Goal: Book appointment/travel/reservation

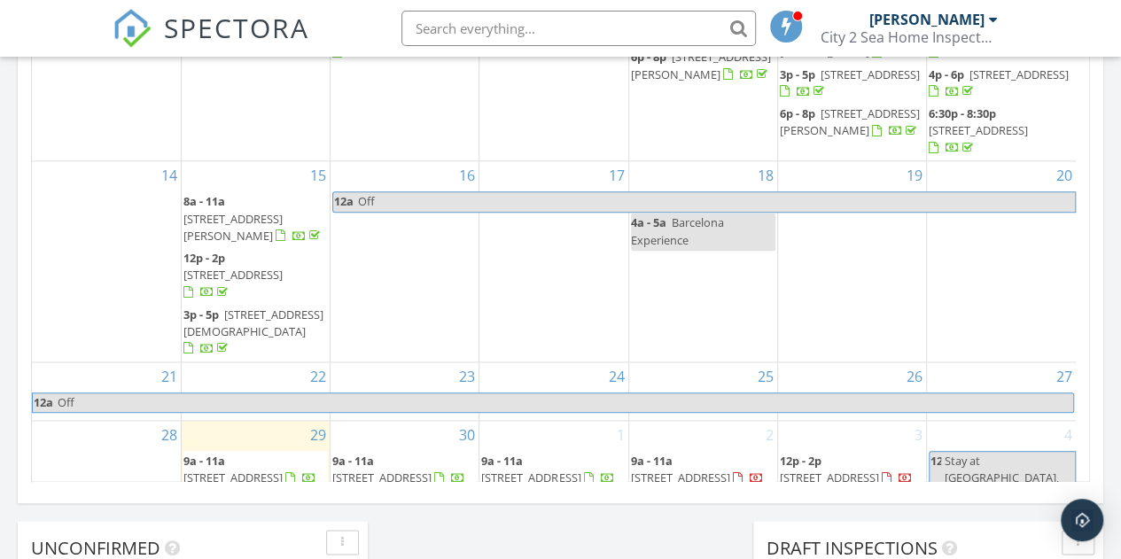
scroll to position [83, 0]
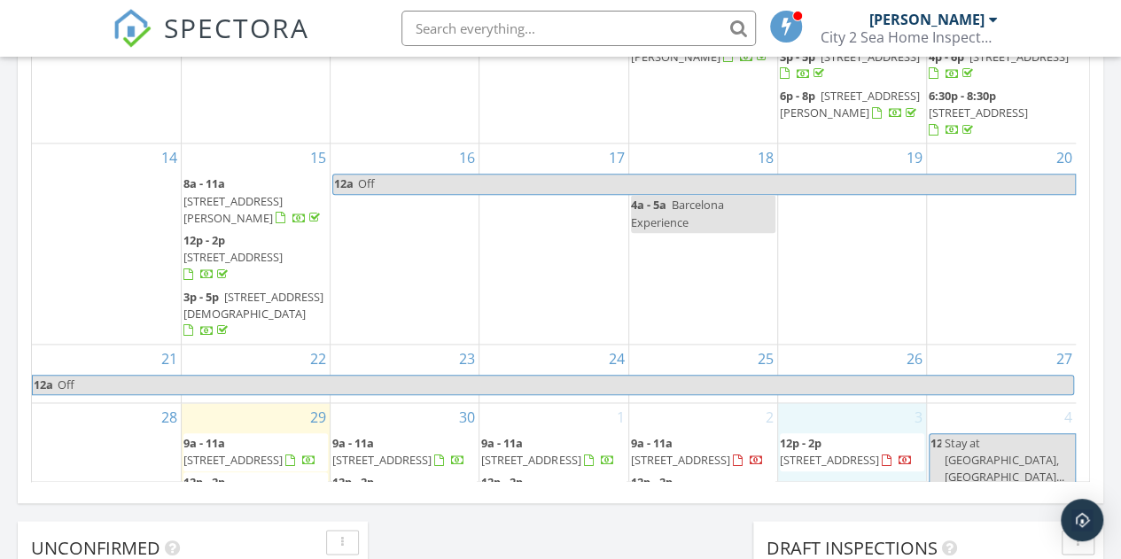
click at [855, 414] on div "3 12p - 2p [STREET_ADDRESS]" at bounding box center [852, 486] width 148 height 166
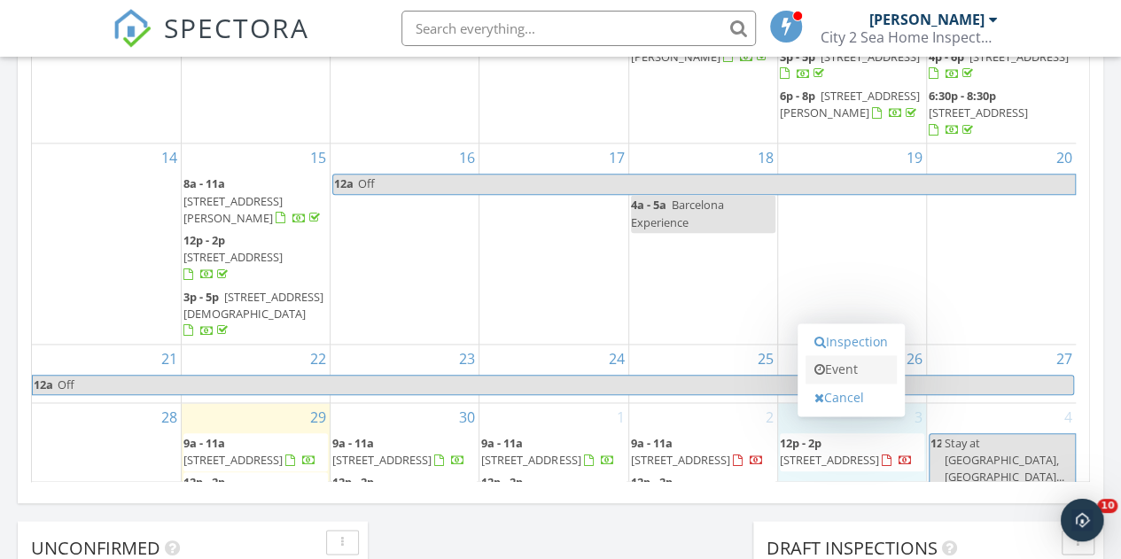
scroll to position [0, 0]
click at [851, 369] on link "Event" at bounding box center [851, 369] width 91 height 28
select select "9"
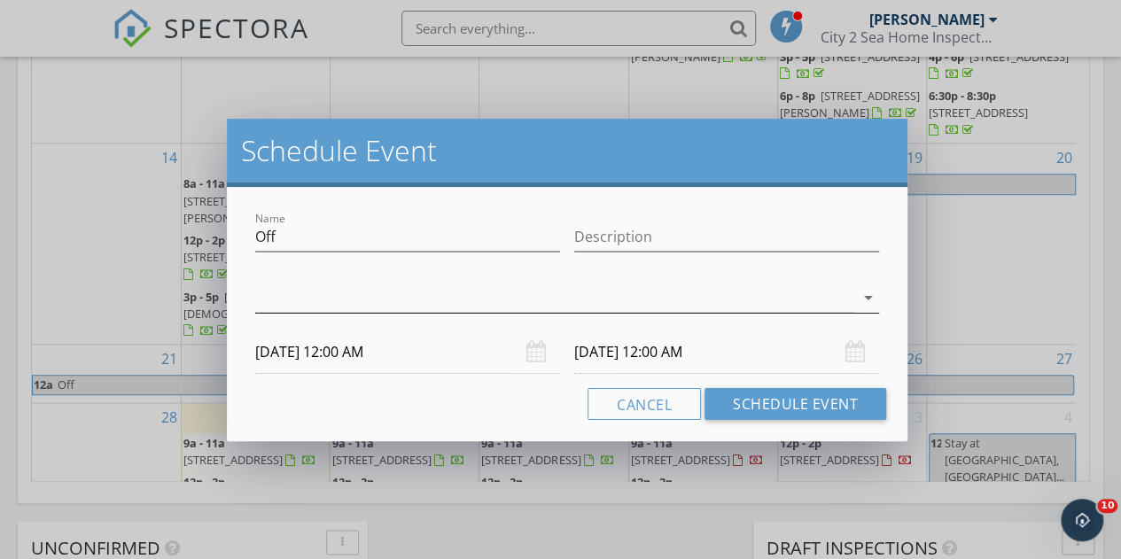
click at [529, 292] on div at bounding box center [554, 298] width 599 height 29
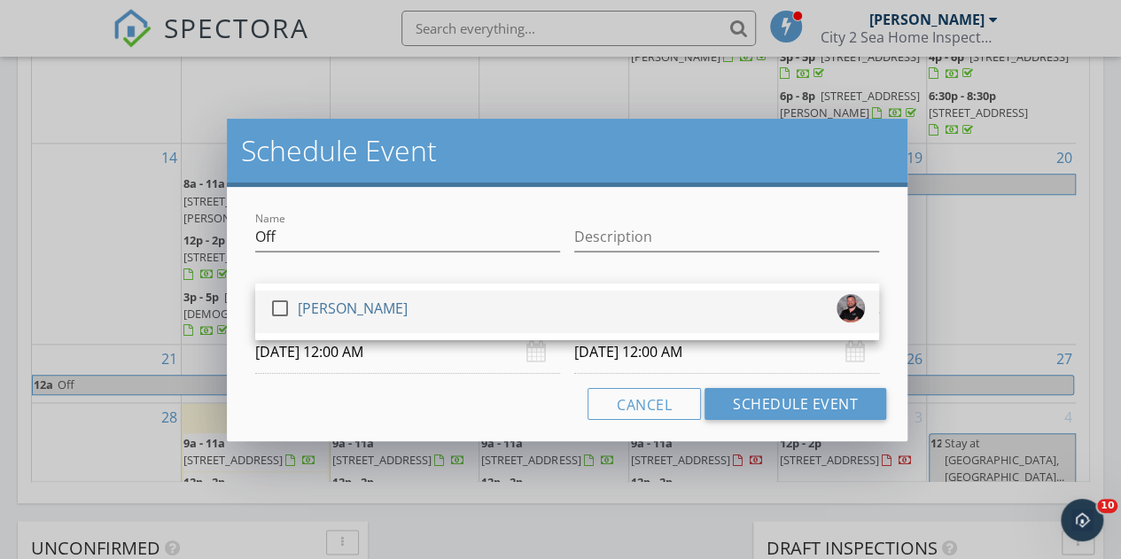
click at [492, 313] on div "check_box_outline_blank [PERSON_NAME]" at bounding box center [567, 311] width 596 height 35
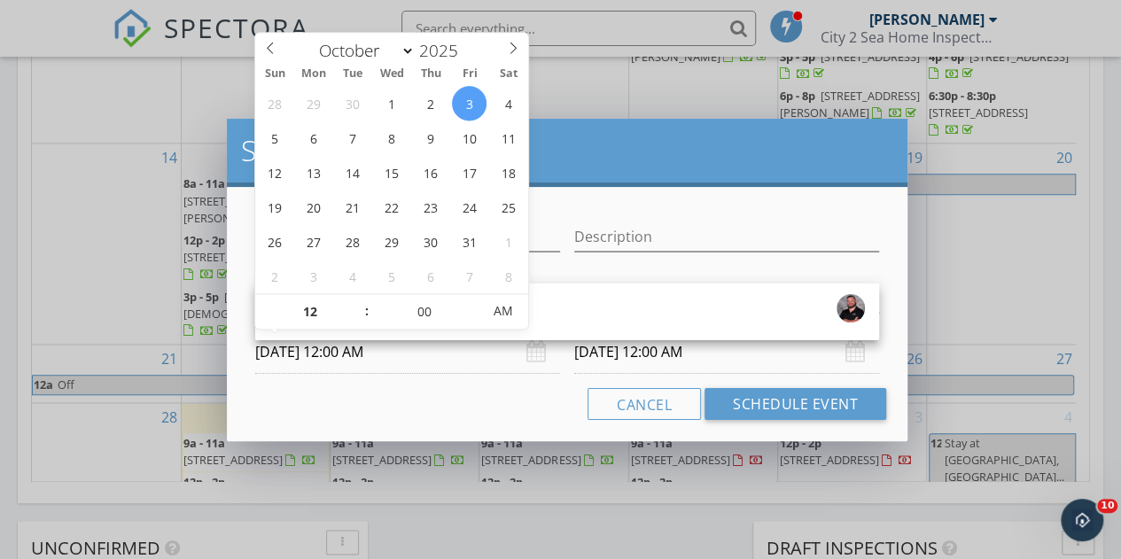
click at [428, 357] on input "[DATE] 12:00 AM" at bounding box center [407, 352] width 305 height 43
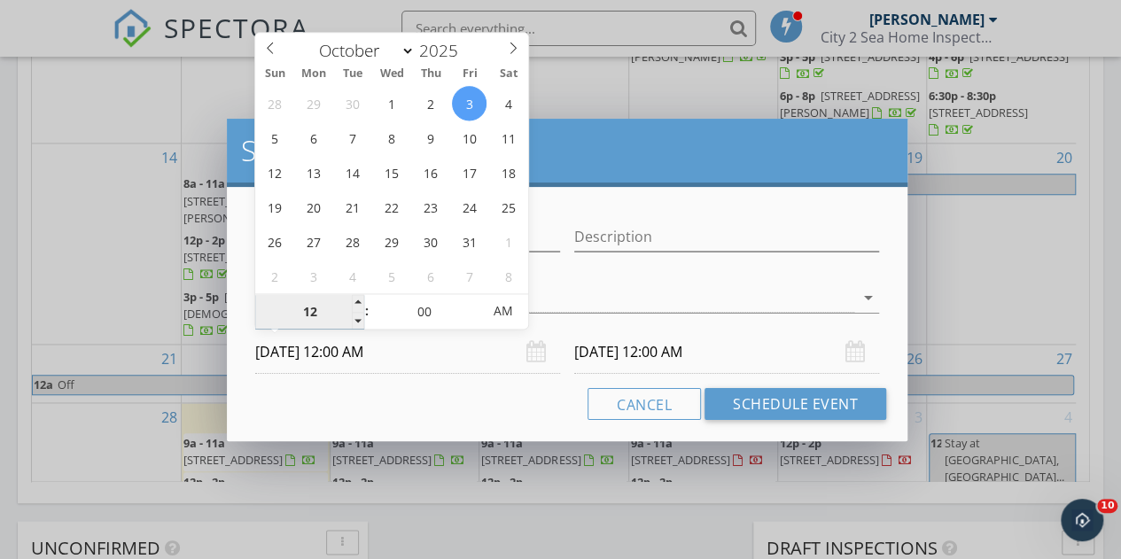
click at [314, 309] on input "12" at bounding box center [309, 311] width 109 height 35
type input "4"
type input "03"
type input "[DATE] 3:00 PM"
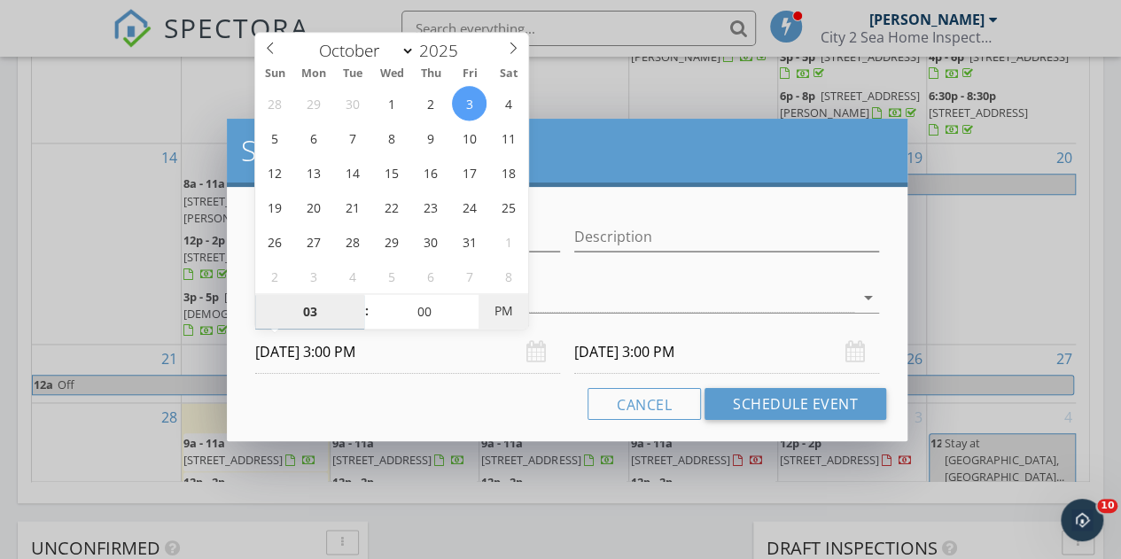
click at [504, 316] on span "PM" at bounding box center [503, 310] width 49 height 35
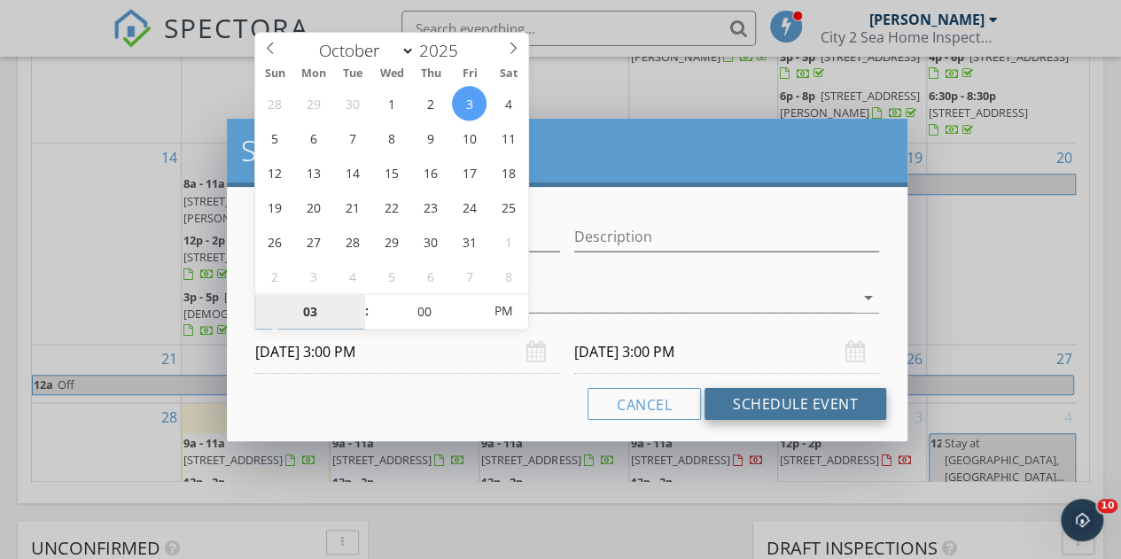
type input "03"
click at [750, 402] on button "Schedule Event" at bounding box center [796, 404] width 182 height 32
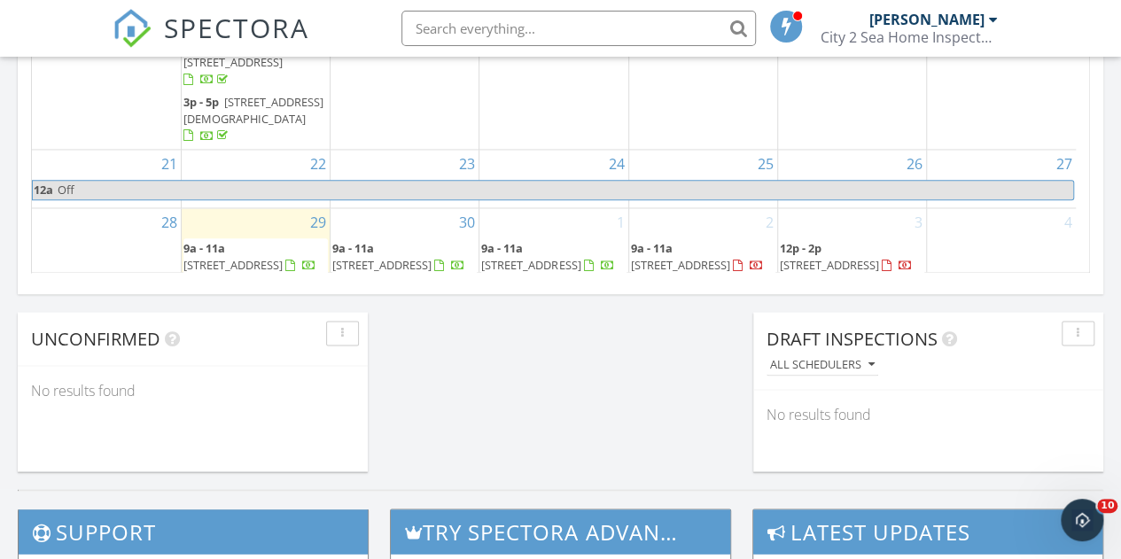
scroll to position [83, 0]
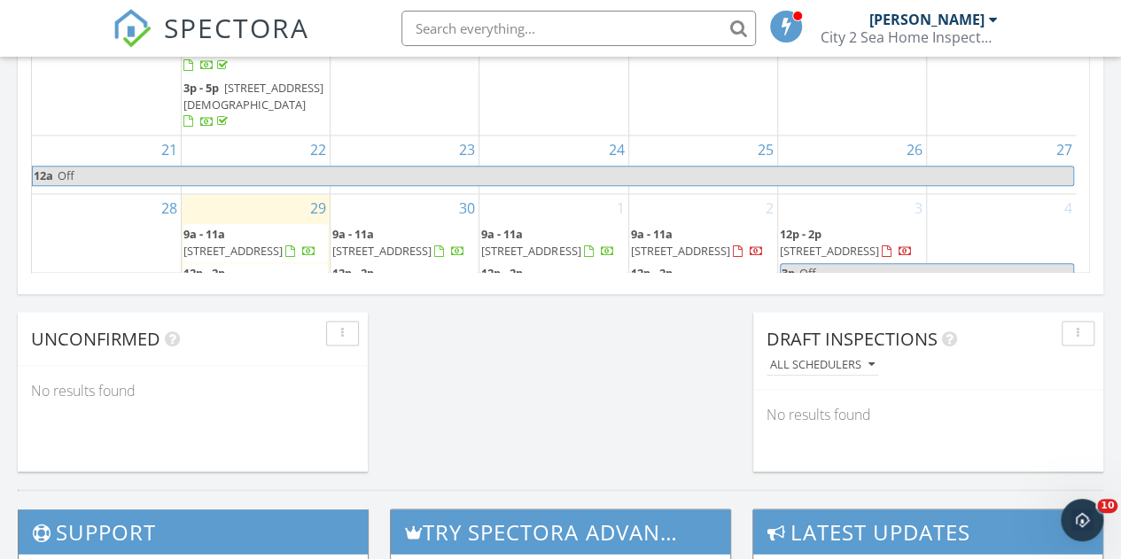
click at [683, 253] on div "2 9a - 11a [STREET_ADDRESS] 12p - 2p [STREET_ADDRESS][PERSON_NAME]" at bounding box center [703, 277] width 148 height 166
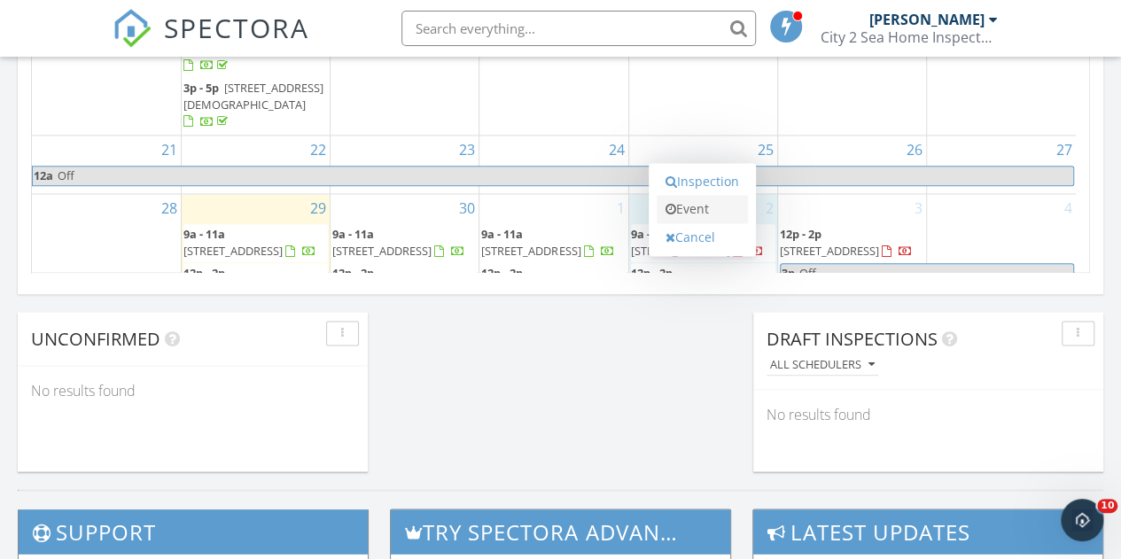
click at [691, 211] on link "Event" at bounding box center [702, 209] width 91 height 28
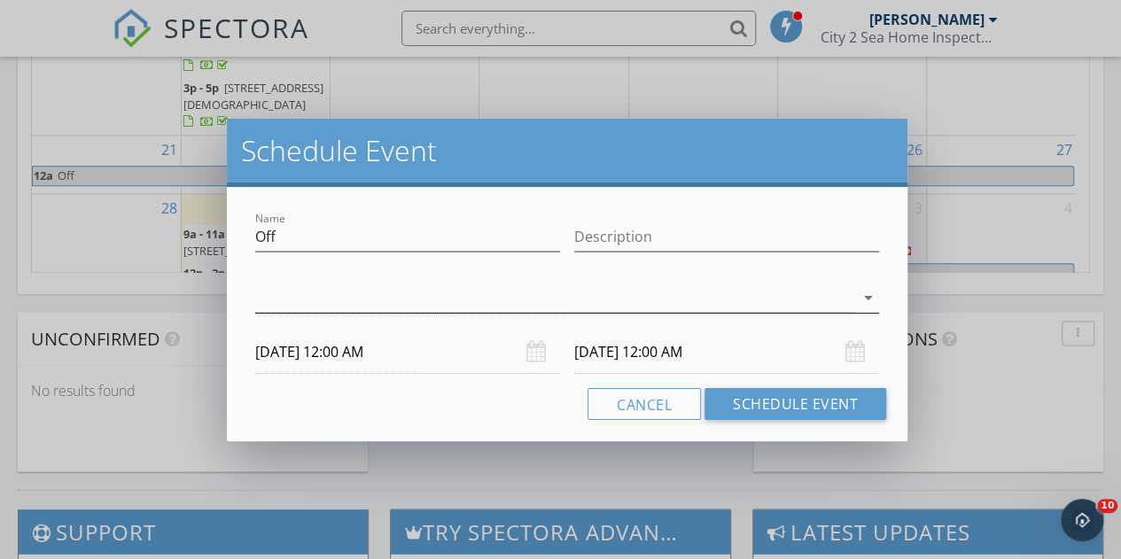
click at [488, 289] on div at bounding box center [554, 298] width 599 height 29
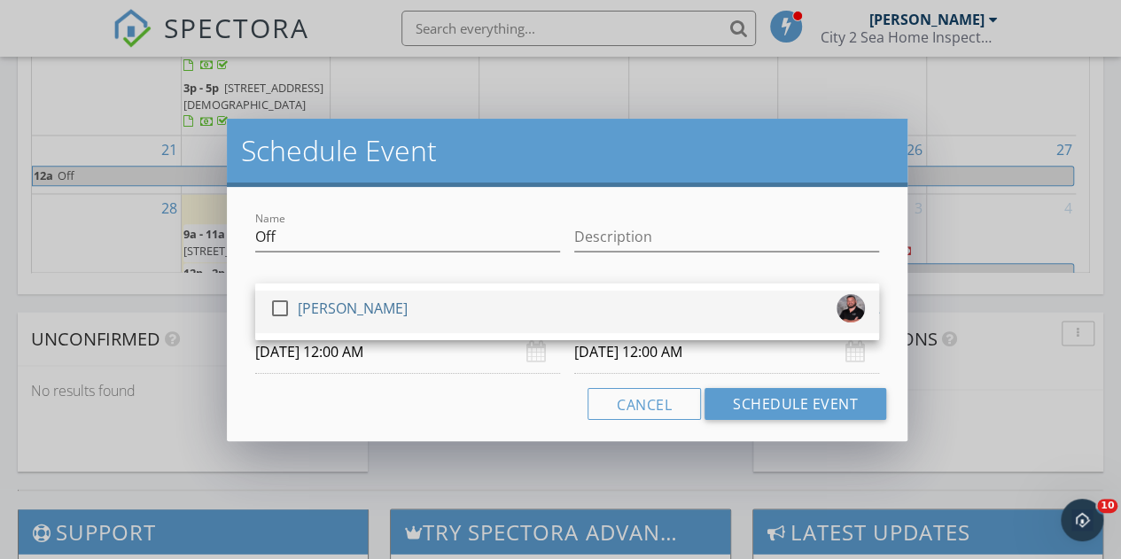
click at [461, 304] on div "check_box_outline_blank [PERSON_NAME]" at bounding box center [567, 311] width 596 height 35
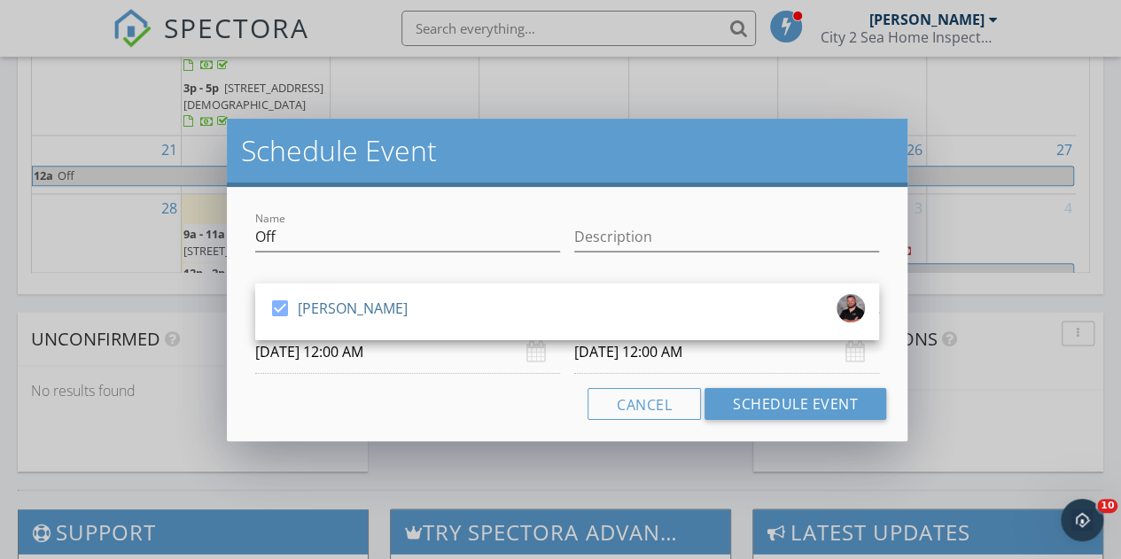
click at [445, 367] on input "[DATE] 12:00 AM" at bounding box center [407, 352] width 305 height 43
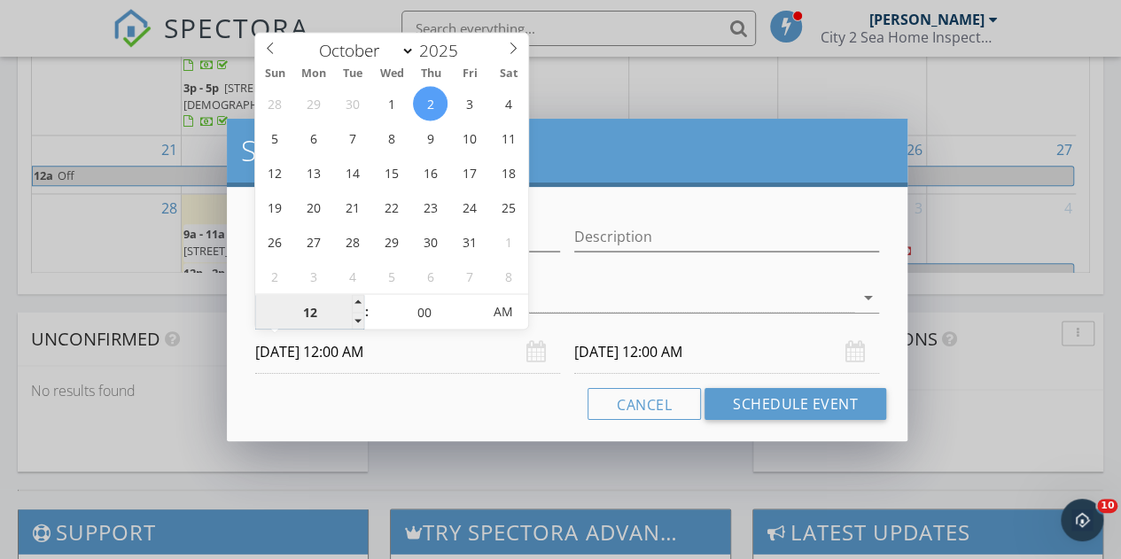
click at [325, 299] on input "12" at bounding box center [309, 311] width 109 height 35
type input "03"
type input "[DATE] 3:00 PM"
click at [512, 304] on span "AM" at bounding box center [503, 310] width 49 height 35
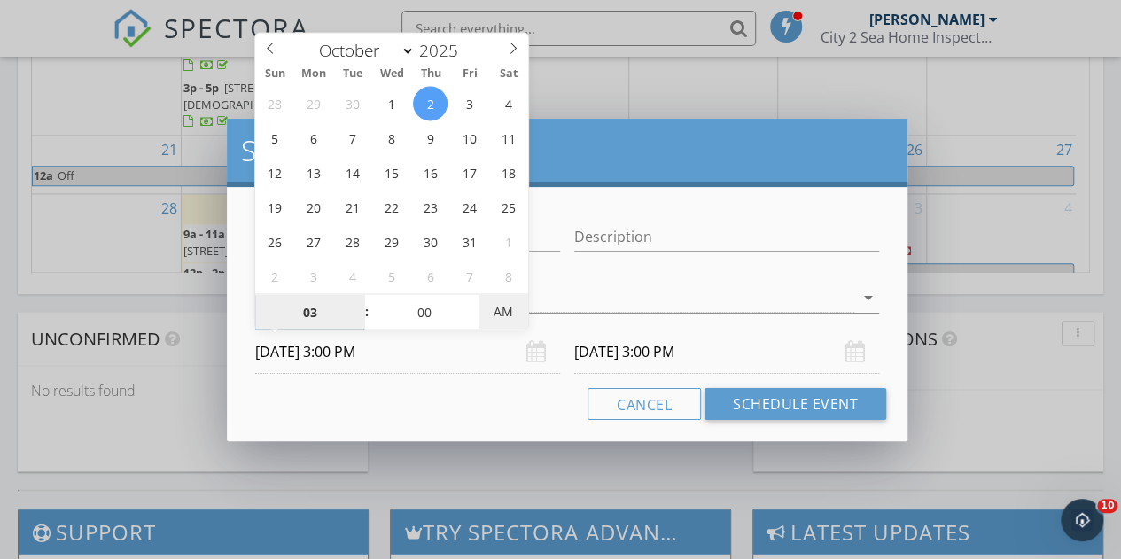
type input "[DATE] 3:00 AM"
click at [512, 304] on span "AM" at bounding box center [503, 310] width 49 height 35
type input "[DATE] 3:00 PM"
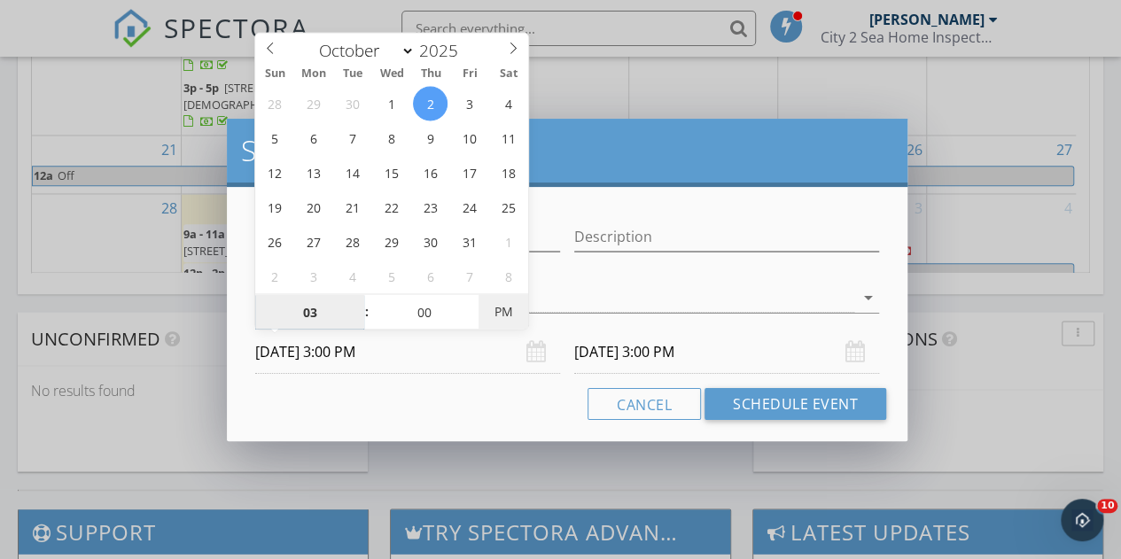
click at [512, 309] on span "PM" at bounding box center [503, 310] width 49 height 35
type input "03"
click at [668, 354] on input "[DATE] 3:00 PM" at bounding box center [726, 352] width 305 height 43
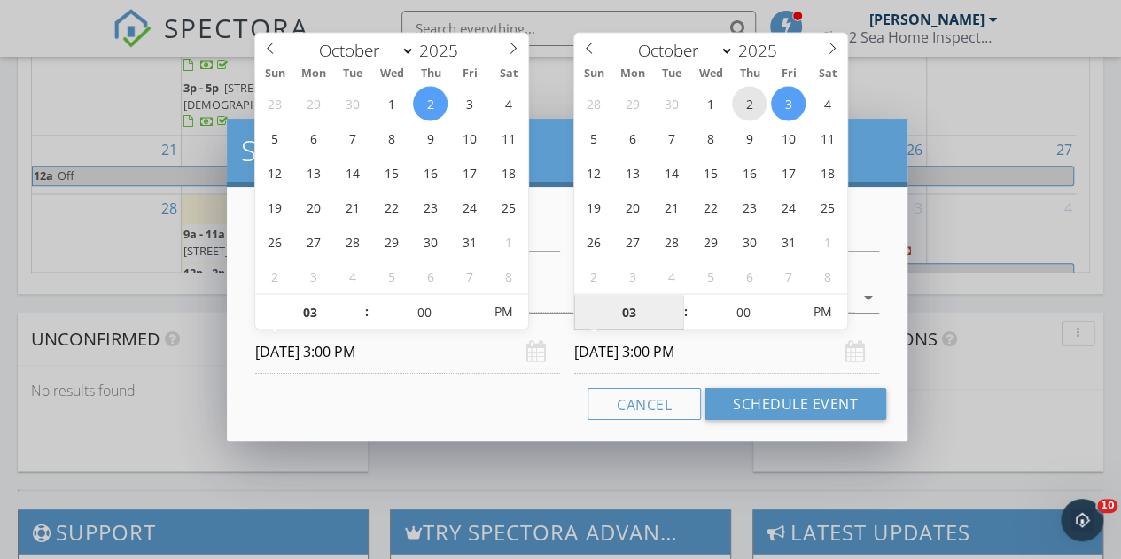
type input "[DATE] 3:00 PM"
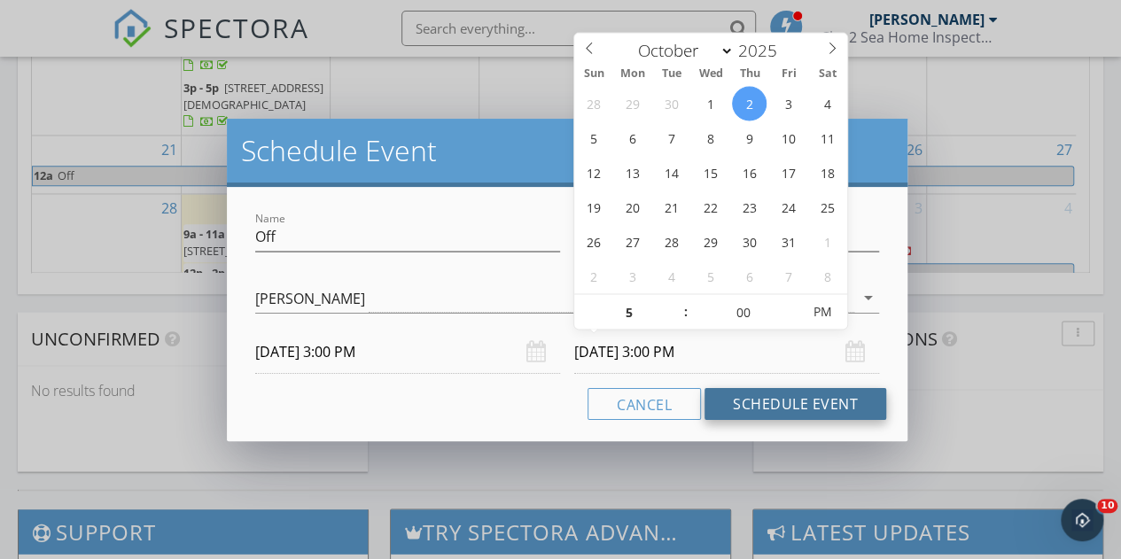
type input "05"
type input "[DATE] 5:00 PM"
click at [769, 398] on button "Schedule Event" at bounding box center [796, 404] width 182 height 32
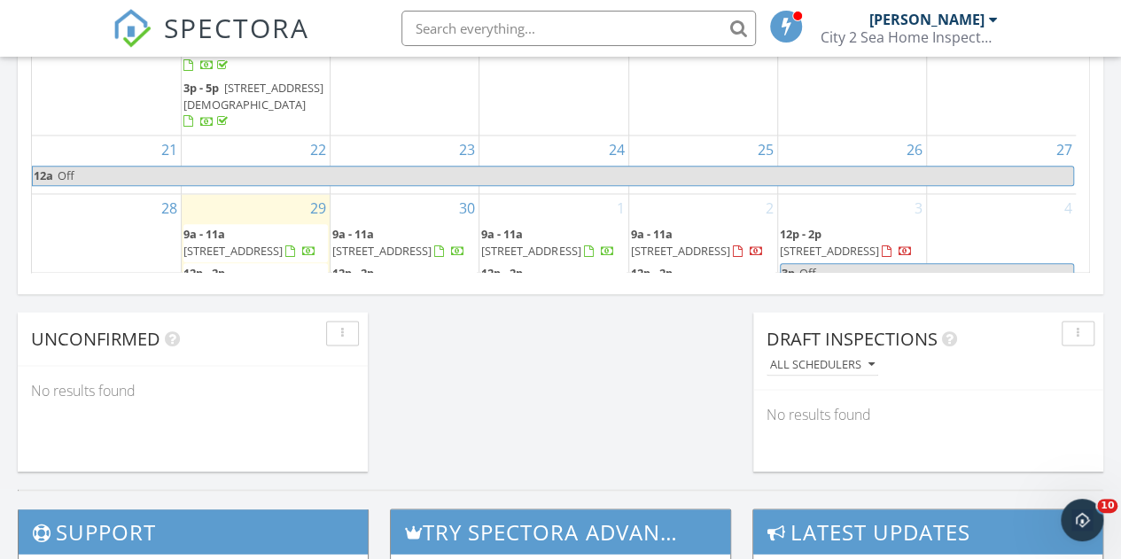
scroll to position [0, 0]
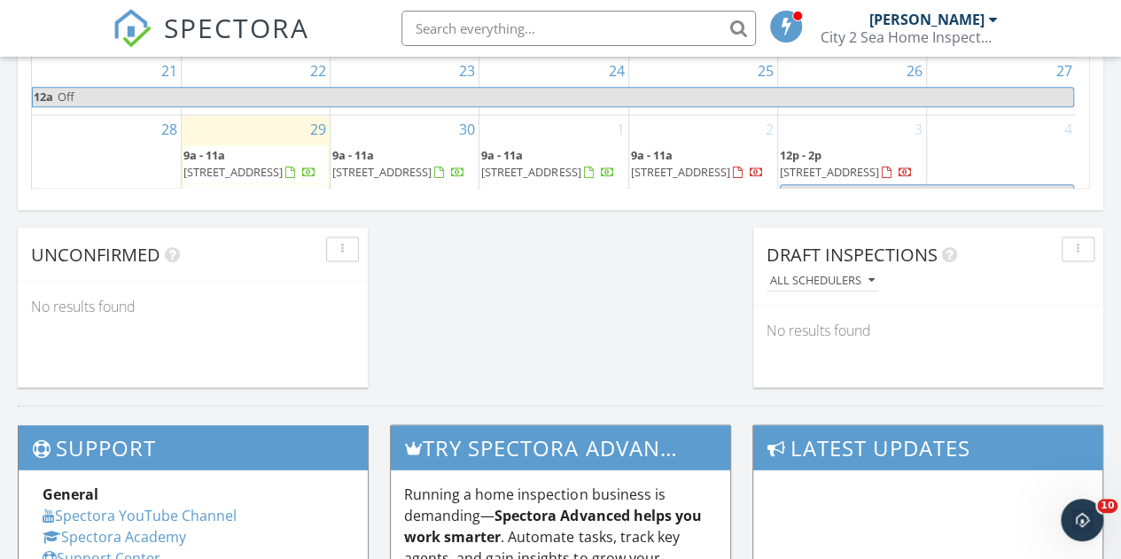
scroll to position [83, 0]
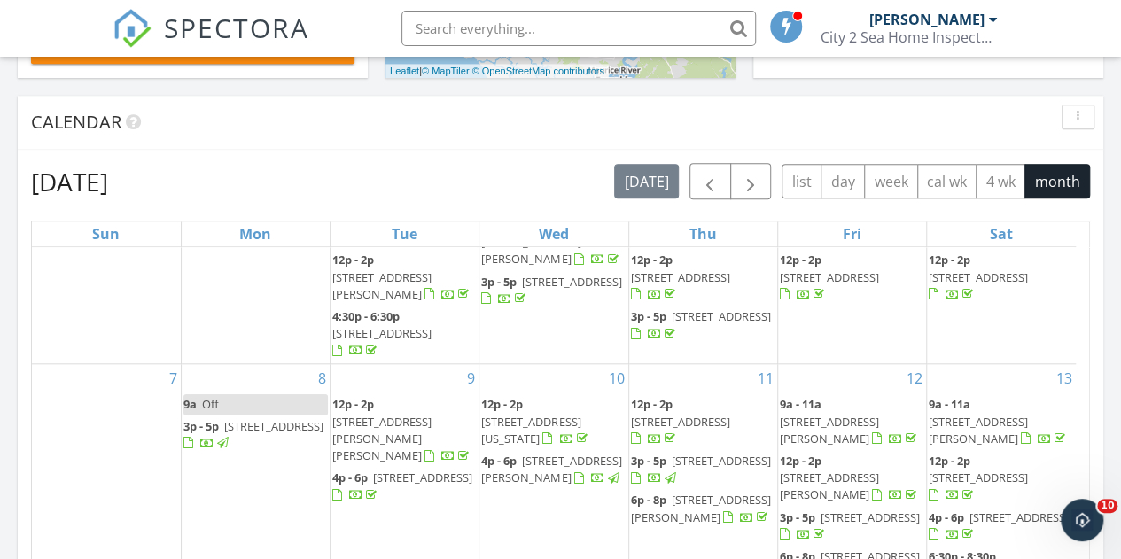
scroll to position [699, 0]
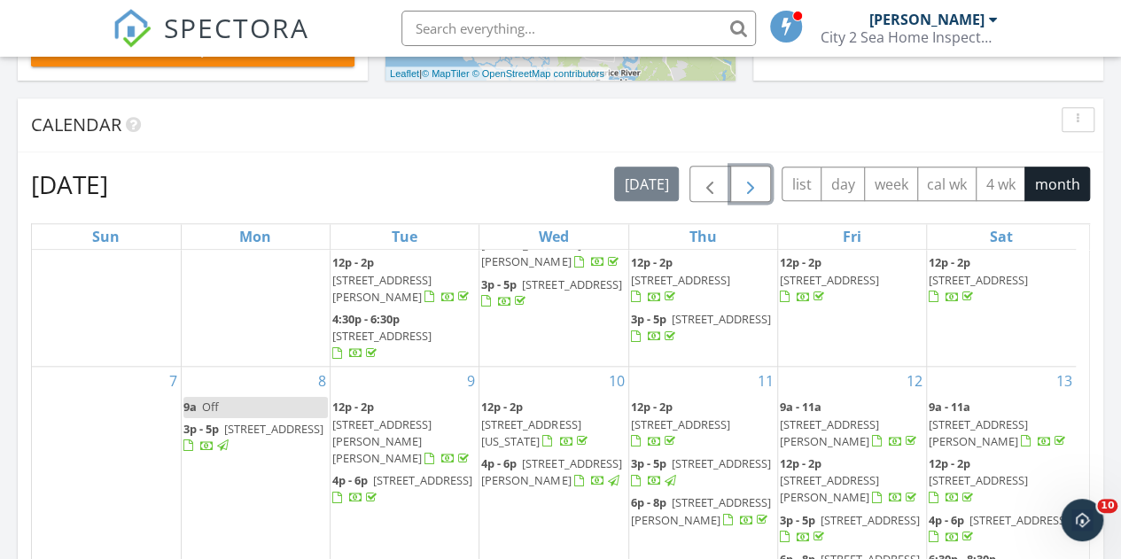
click at [752, 191] on span "button" at bounding box center [750, 184] width 21 height 21
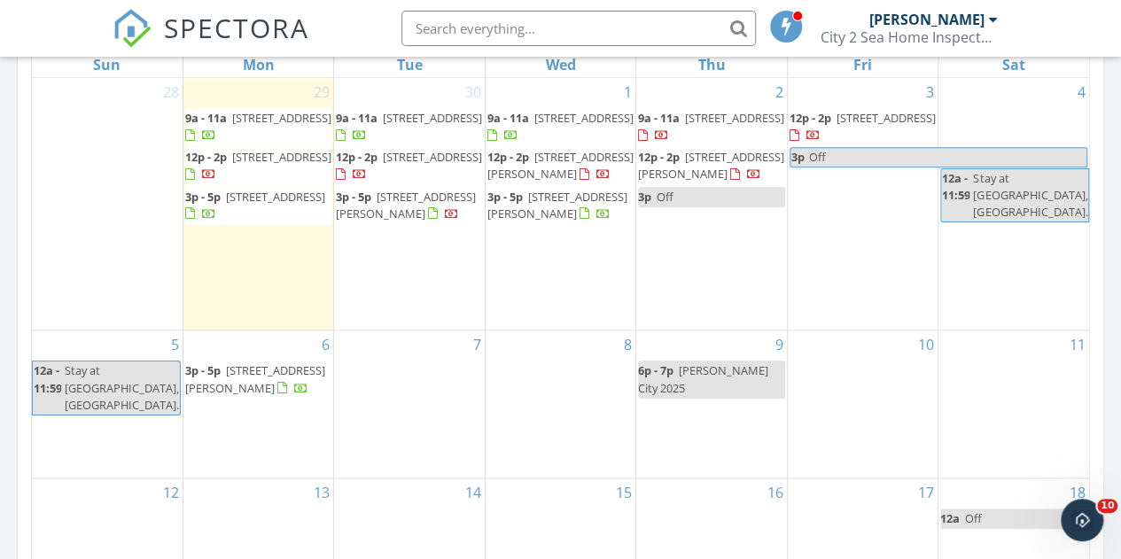
scroll to position [869, 0]
